Goal: Use online tool/utility: Utilize a website feature to perform a specific function

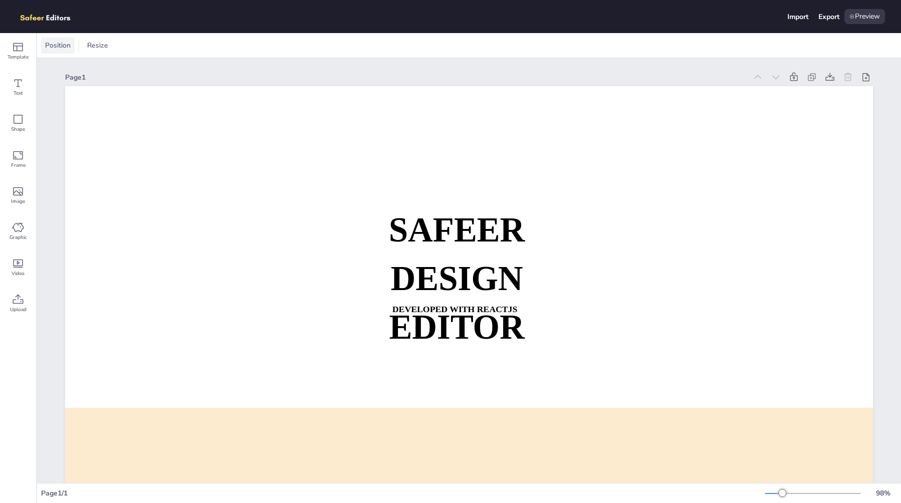
click at [55, 52] on div "Position" at bounding box center [58, 46] width 34 height 16
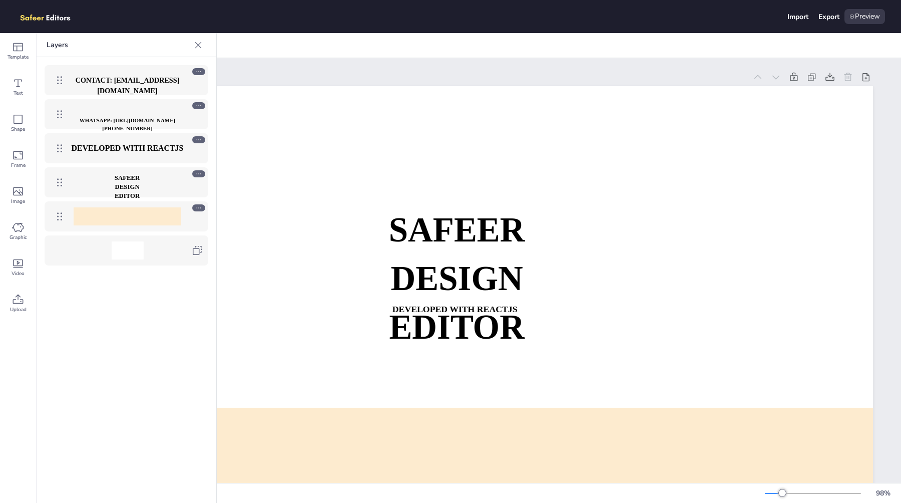
click at [127, 120] on strong "WHATSAPP: [URL][DOMAIN_NAME][PHONE_NUMBER]" at bounding box center [128, 124] width 96 height 15
click at [123, 153] on p "DEVELOPED WITH REACTJS" at bounding box center [128, 148] width 116 height 11
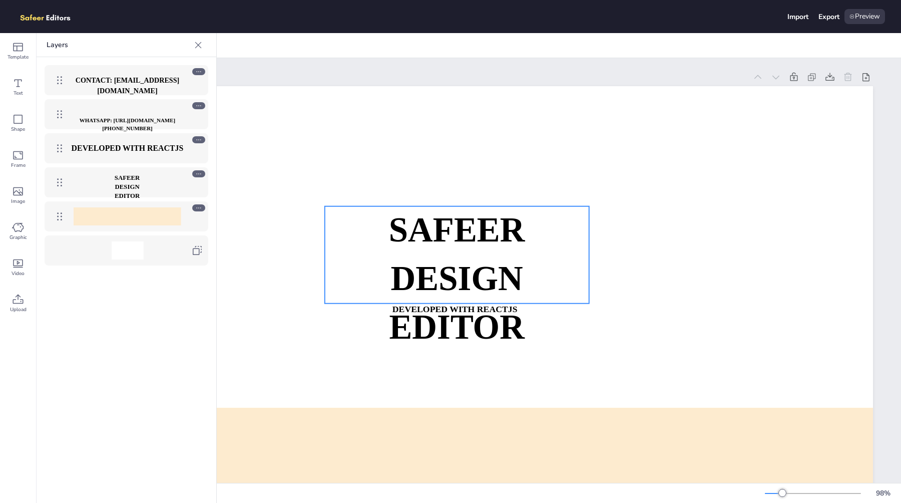
click at [123, 184] on strong "DESIGN EDITOR" at bounding box center [127, 191] width 25 height 16
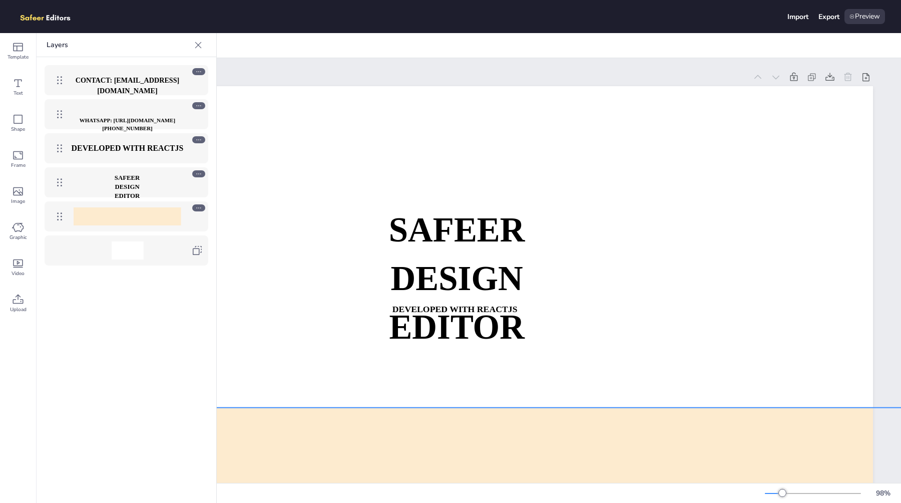
click at [121, 215] on div at bounding box center [128, 216] width 108 height 18
click at [120, 248] on div at bounding box center [128, 250] width 32 height 18
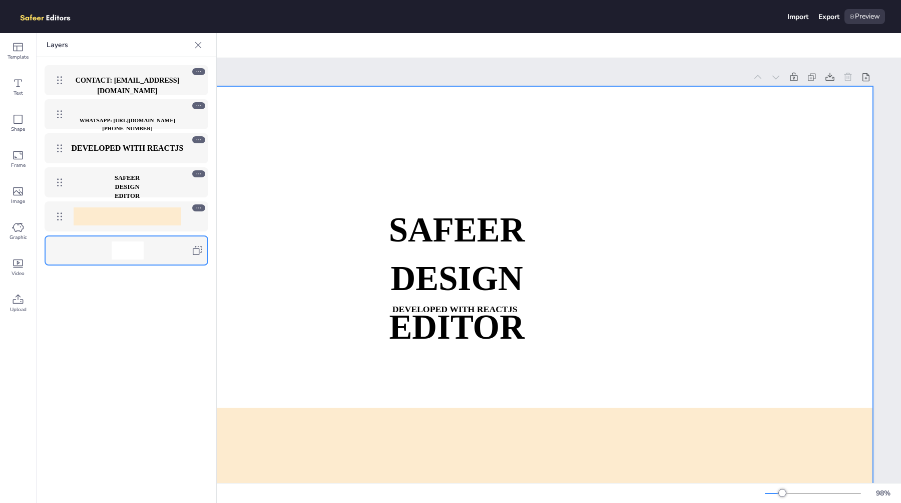
click at [197, 47] on icon at bounding box center [198, 45] width 10 height 10
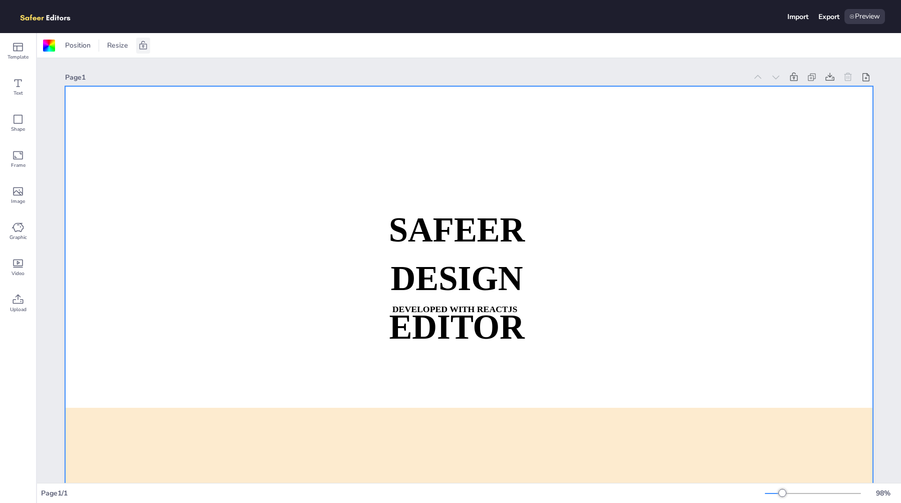
click at [144, 43] on icon at bounding box center [143, 46] width 10 height 10
click at [90, 46] on icon at bounding box center [86, 46] width 10 height 10
click at [826, 77] on icon at bounding box center [830, 77] width 10 height 10
click at [868, 78] on icon at bounding box center [865, 77] width 7 height 8
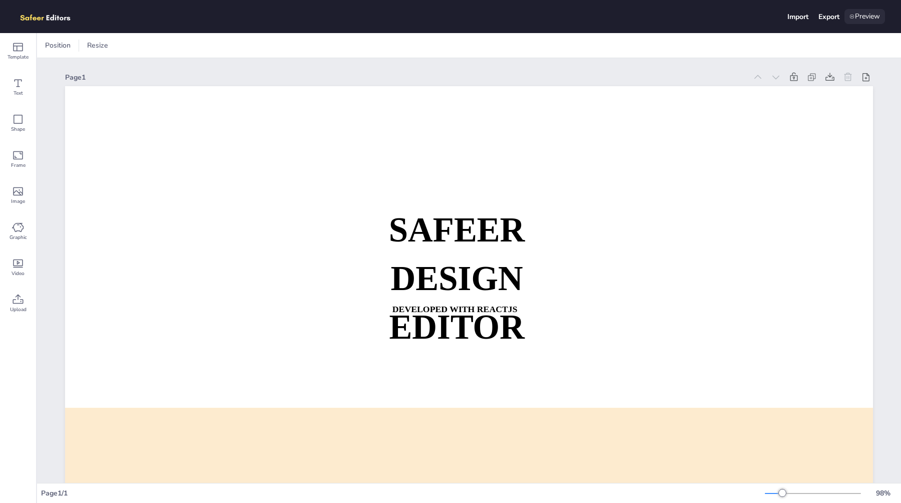
click at [856, 17] on div "Preview" at bounding box center [864, 16] width 41 height 15
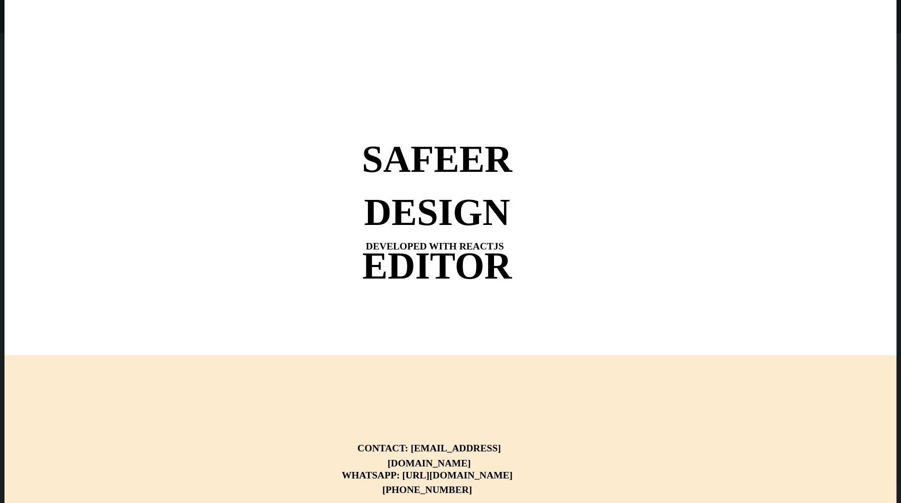
click at [318, 76] on div at bounding box center [451, 251] width 892 height 503
click at [183, 100] on div at bounding box center [451, 251] width 892 height 503
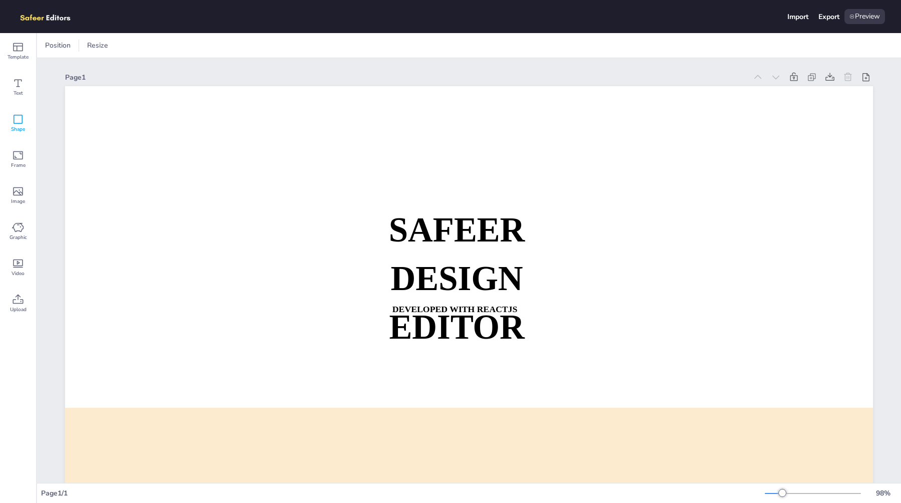
click at [18, 128] on span "Shape" at bounding box center [18, 129] width 14 height 8
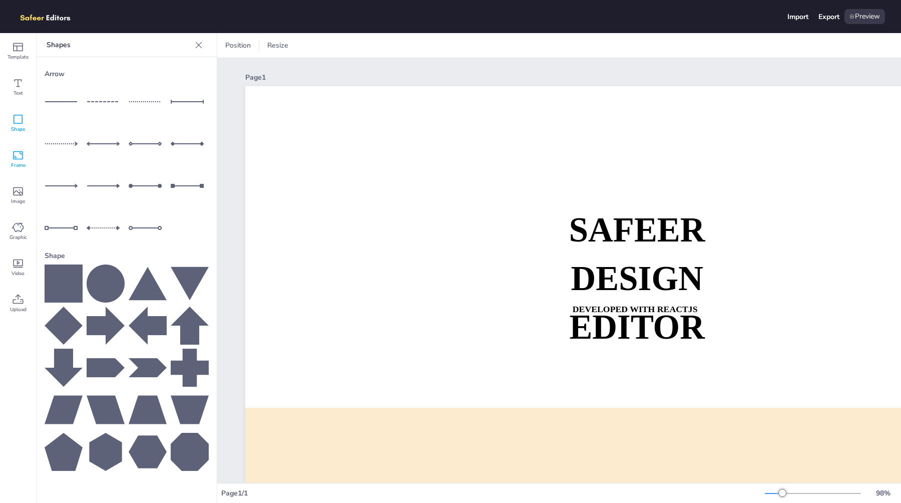
click at [20, 155] on icon at bounding box center [18, 155] width 12 height 12
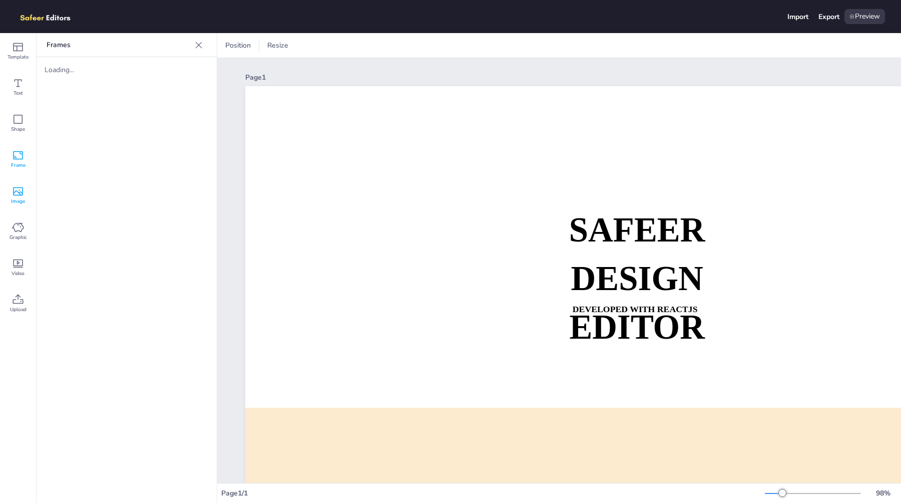
click at [16, 192] on icon at bounding box center [18, 191] width 12 height 12
click at [18, 227] on icon at bounding box center [18, 227] width 12 height 12
click at [18, 259] on icon at bounding box center [18, 263] width 12 height 12
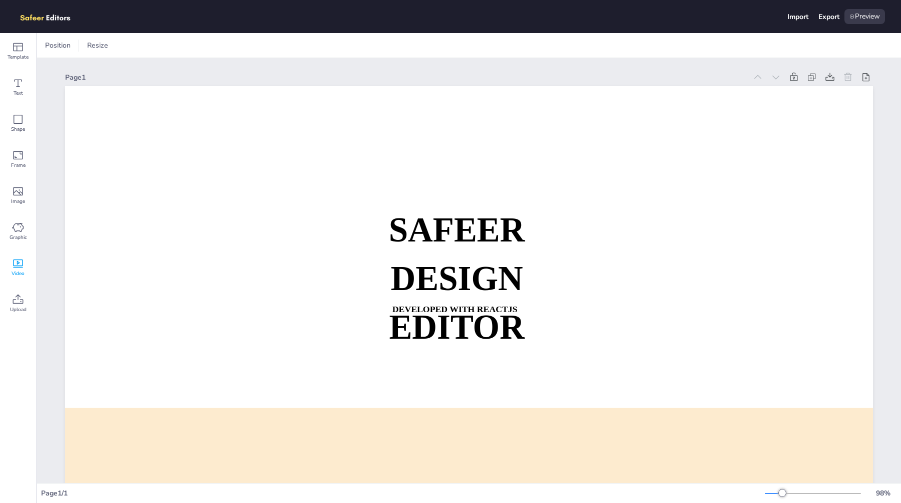
click at [19, 270] on span "Video" at bounding box center [18, 273] width 13 height 8
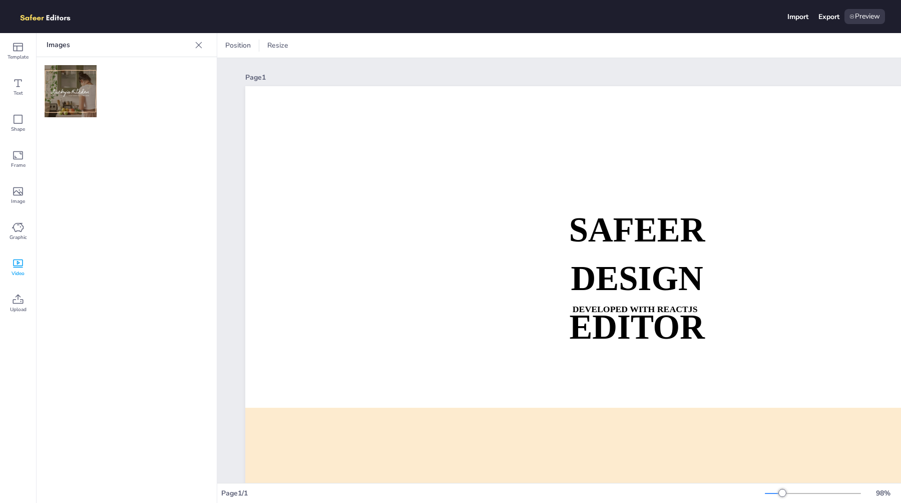
click at [75, 103] on img at bounding box center [71, 91] width 52 height 52
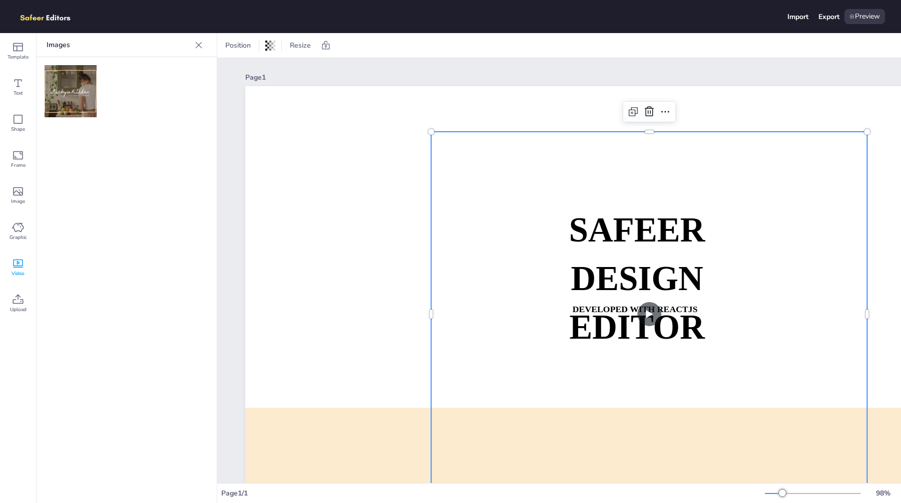
click at [642, 316] on video at bounding box center [649, 314] width 436 height 364
click at [648, 315] on video at bounding box center [649, 314] width 436 height 364
click at [651, 315] on video at bounding box center [649, 314] width 436 height 364
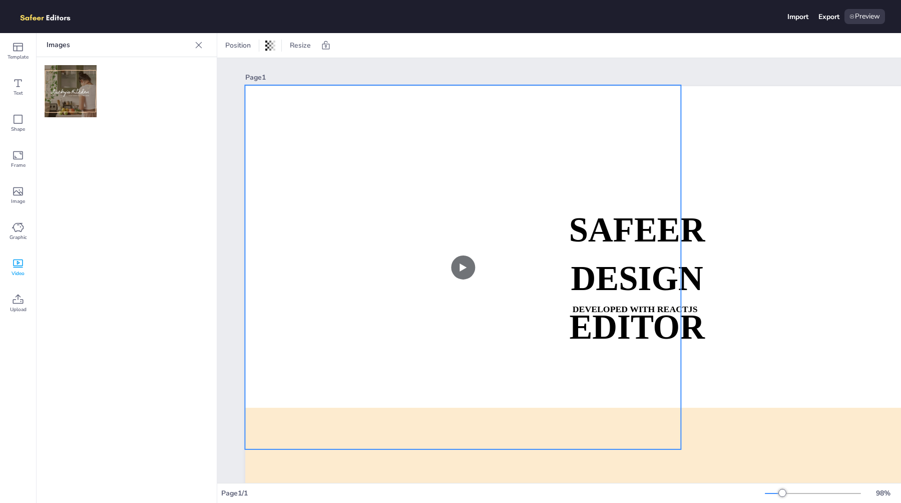
drag, startPoint x: 570, startPoint y: 156, endPoint x: 384, endPoint y: 110, distance: 191.4
click at [384, 110] on video at bounding box center [463, 267] width 436 height 364
click at [464, 267] on video at bounding box center [463, 267] width 436 height 364
click at [464, 267] on div at bounding box center [463, 267] width 448 height 376
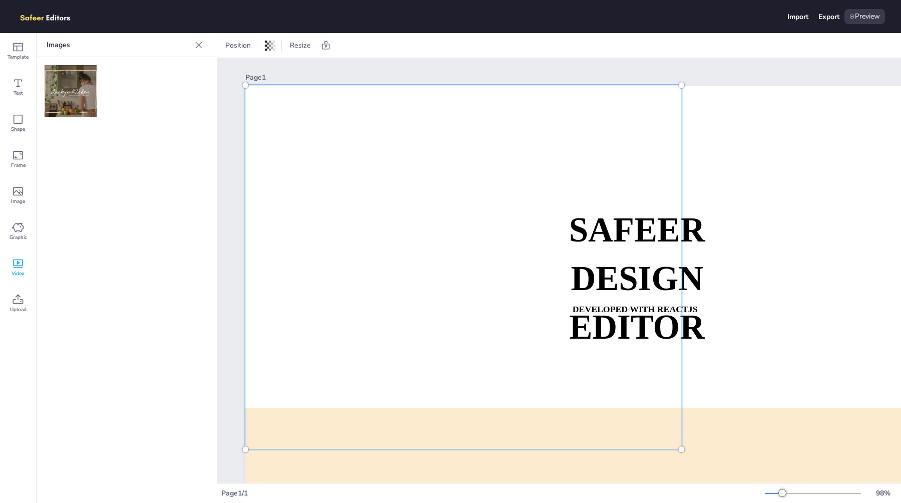
click at [464, 267] on div at bounding box center [463, 267] width 448 height 376
click at [286, 137] on div at bounding box center [463, 267] width 448 height 376
click at [340, 210] on div at bounding box center [463, 267] width 448 height 376
click at [22, 236] on span "Graphic" at bounding box center [19, 237] width 18 height 8
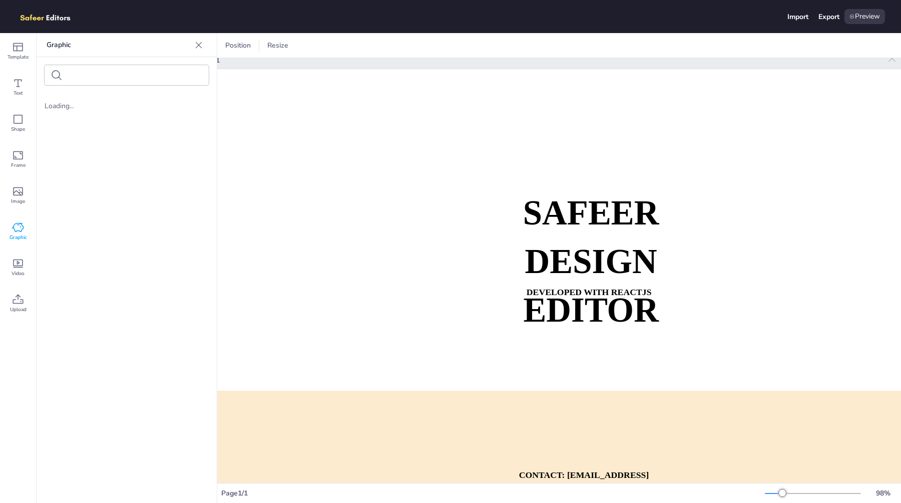
scroll to position [17, 0]
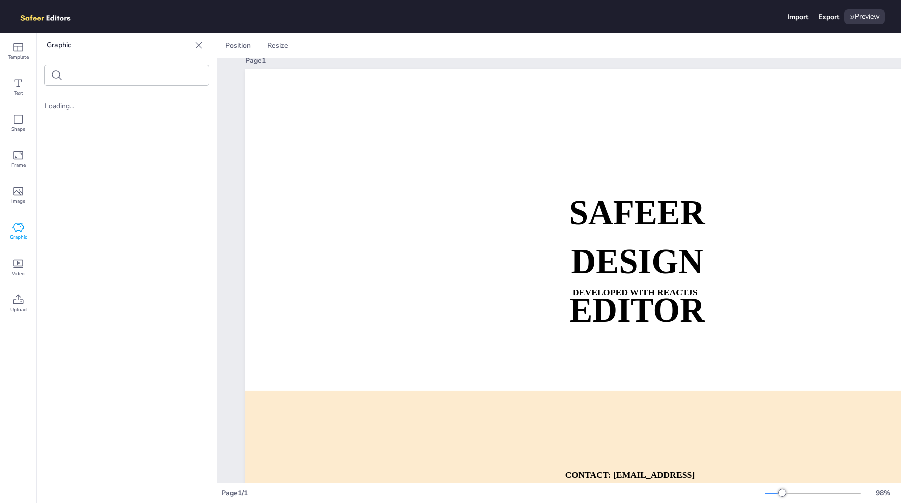
click at [787, 21] on div "Import" at bounding box center [797, 17] width 21 height 10
click at [824, 20] on div "Export" at bounding box center [828, 17] width 21 height 10
